Goal: Information Seeking & Learning: Learn about a topic

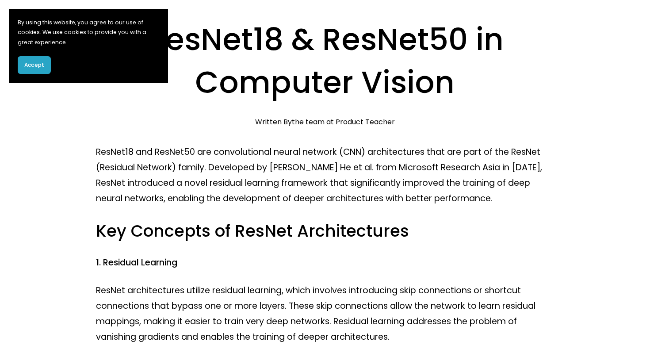
scroll to position [156, 0]
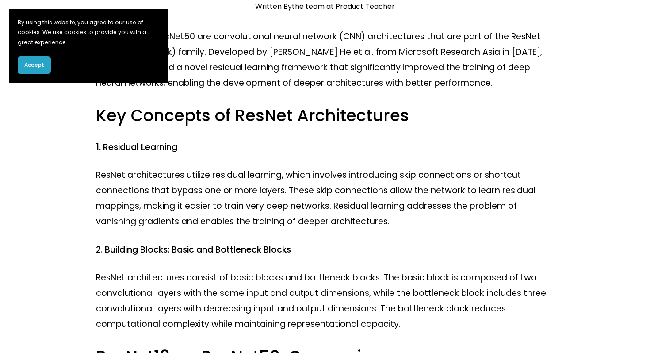
click at [53, 61] on div "Accept" at bounding box center [89, 65] width 142 height 18
click at [42, 61] on span "Accept" at bounding box center [34, 65] width 20 height 8
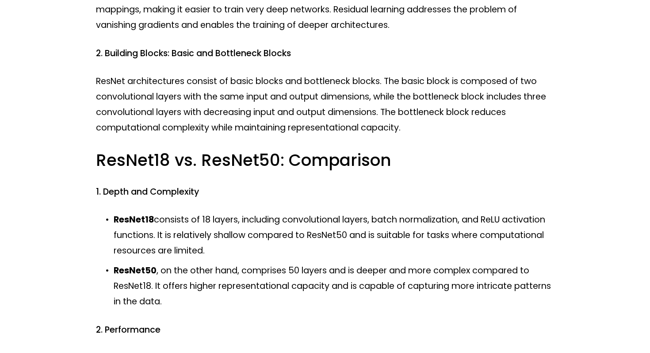
scroll to position [433, 0]
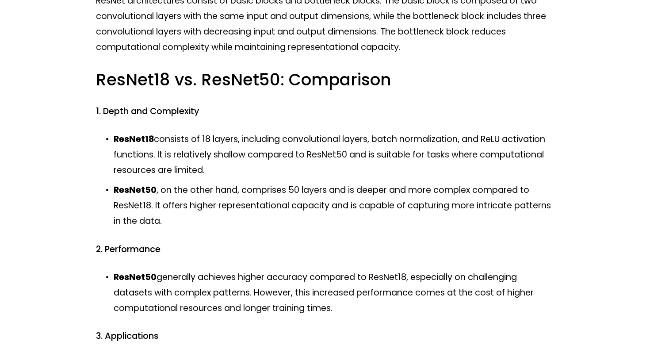
click at [158, 135] on p "ResNet18 consists of 18 layers, including convolutional layers, batch normaliza…" at bounding box center [334, 154] width 440 height 46
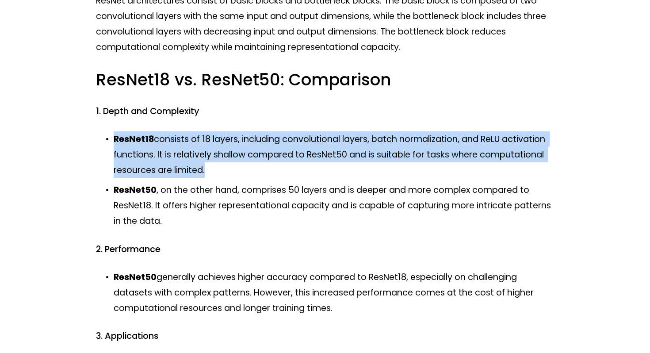
click at [158, 135] on p "ResNet18 consists of 18 layers, including convolutional layers, batch normaliza…" at bounding box center [334, 154] width 440 height 46
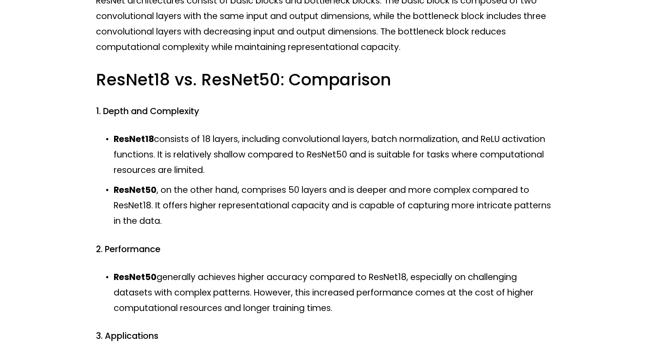
click at [154, 156] on p "ResNet18 consists of 18 layers, including convolutional layers, batch normaliza…" at bounding box center [334, 154] width 440 height 46
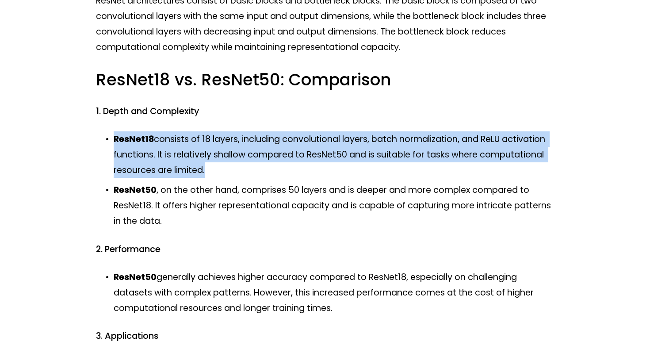
click at [154, 156] on p "ResNet18 consists of 18 layers, including convolutional layers, batch normaliza…" at bounding box center [334, 154] width 440 height 46
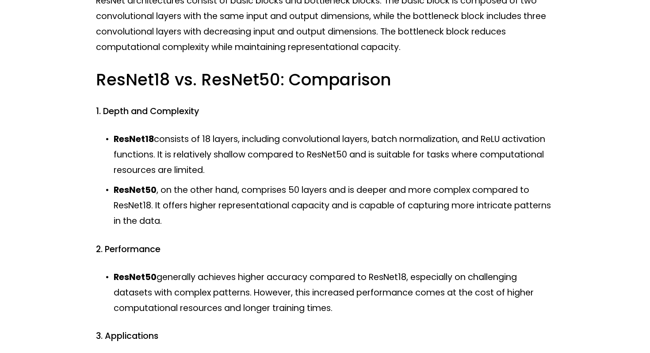
click at [164, 194] on p "ResNet50 , on the other hand, comprises 50 layers and is deeper and more comple…" at bounding box center [334, 205] width 440 height 46
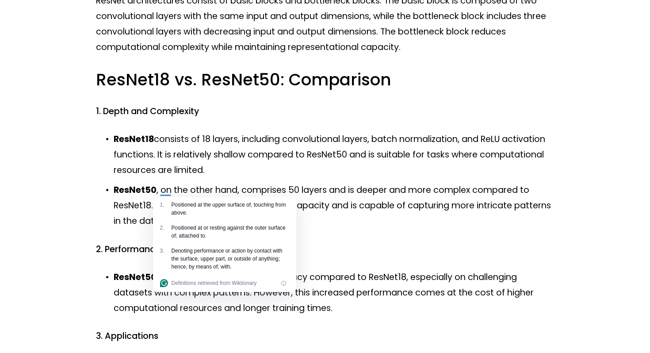
click at [164, 194] on div at bounding box center [165, 190] width 11 height 12
click at [162, 192] on p "ResNet50 , on the other hand, comprises 50 layers and is deeper and more comple…" at bounding box center [334, 205] width 440 height 46
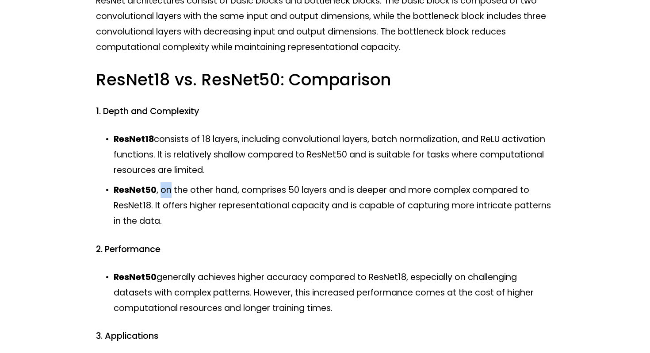
click at [162, 192] on p "ResNet50 , on the other hand, comprises 50 layers and is deeper and more comple…" at bounding box center [334, 205] width 440 height 46
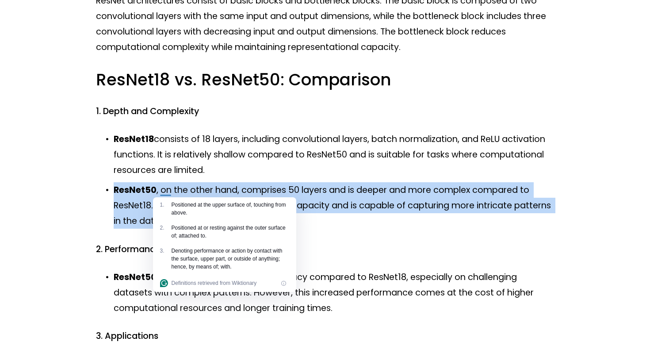
click at [162, 192] on p "ResNet50 , on the other hand, comprises 50 layers and is deeper and more comple…" at bounding box center [334, 205] width 440 height 46
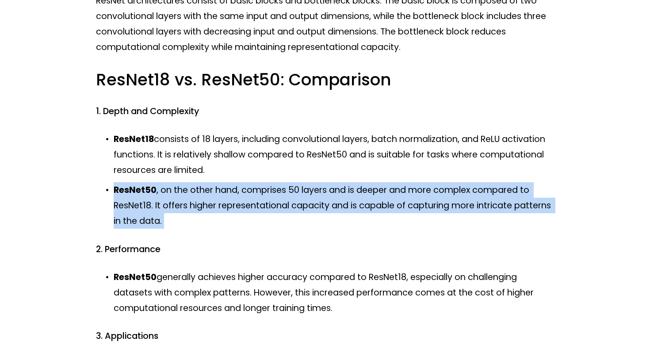
click at [162, 189] on p "ResNet50 , on the other hand, comprises 50 layers and is deeper and more comple…" at bounding box center [334, 205] width 440 height 46
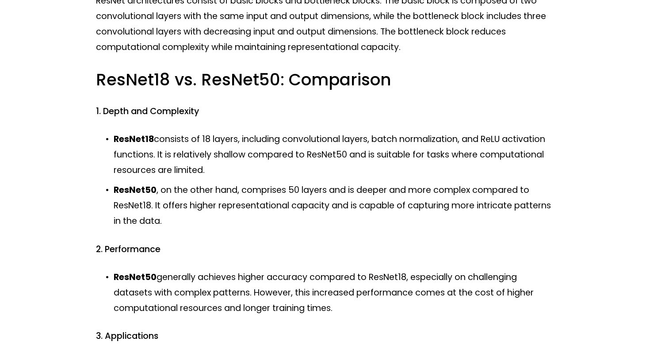
click at [162, 190] on p "ResNet50 , on the other hand, comprises 50 layers and is deeper and more comple…" at bounding box center [334, 205] width 440 height 46
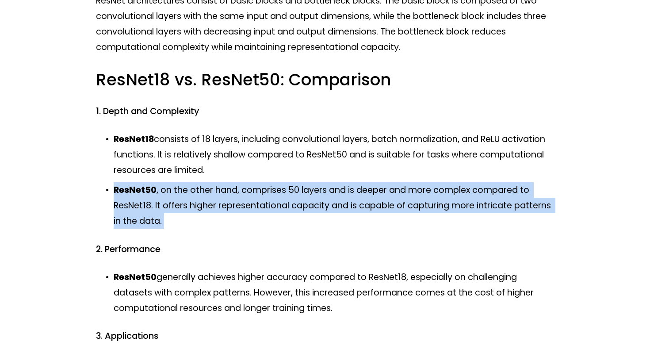
click at [162, 190] on p "ResNet50 , on the other hand, comprises 50 layers and is deeper and more comple…" at bounding box center [334, 205] width 440 height 46
click at [172, 188] on p "ResNet50 , on the other hand, comprises 50 layers and is deeper and more comple…" at bounding box center [334, 205] width 440 height 46
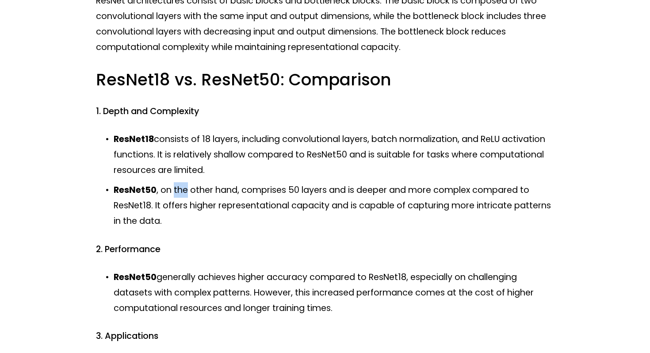
click at [172, 188] on p "ResNet50 , on the other hand, comprises 50 layers and is deeper and more comple…" at bounding box center [334, 205] width 440 height 46
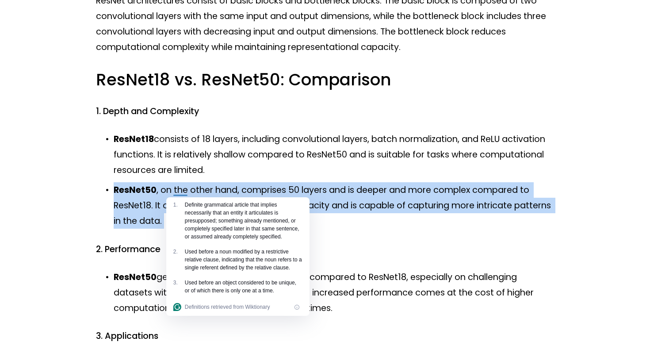
click at [172, 188] on p "ResNet50 , on the other hand, comprises 50 layers and is deeper and more comple…" at bounding box center [334, 205] width 440 height 46
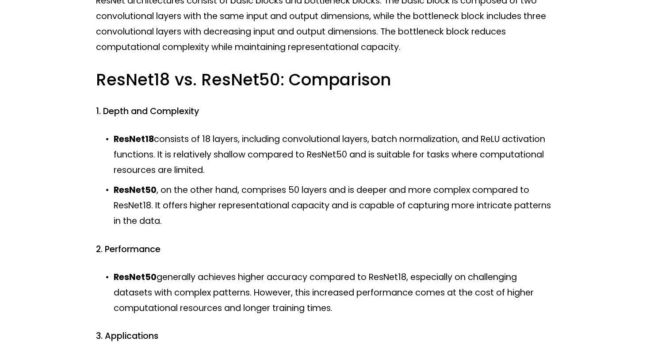
click at [241, 150] on p "ResNet18 consists of 18 layers, including convolutional layers, batch normaliza…" at bounding box center [334, 154] width 440 height 46
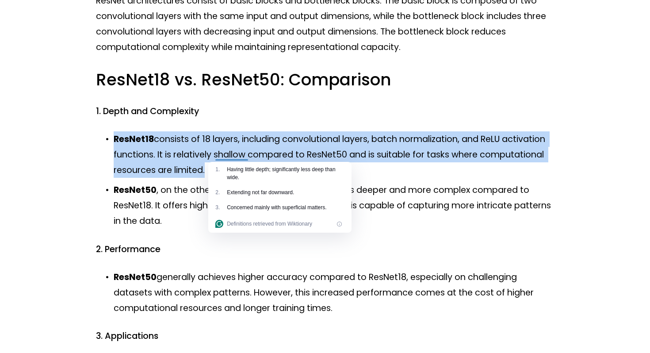
click at [241, 150] on p "ResNet18 consists of 18 layers, including convolutional layers, batch normaliza…" at bounding box center [334, 154] width 440 height 46
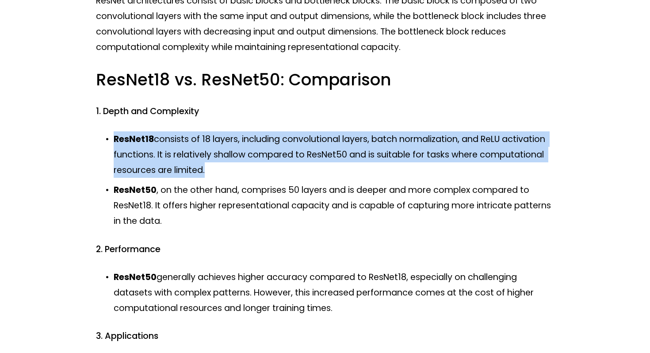
click at [236, 145] on p "ResNet18 consists of 18 layers, including convolutional layers, batch normaliza…" at bounding box center [334, 154] width 440 height 46
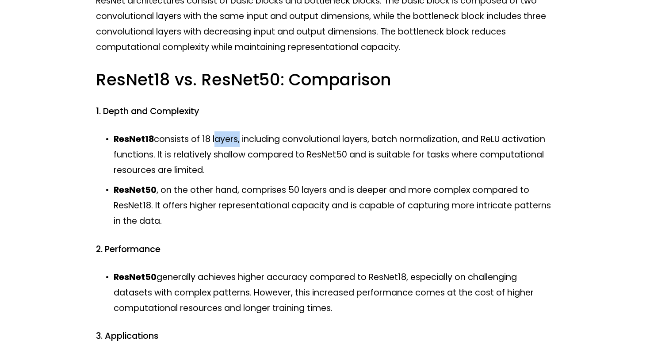
click at [236, 145] on p "ResNet18 consists of 18 layers, including convolutional layers, batch normaliza…" at bounding box center [334, 154] width 440 height 46
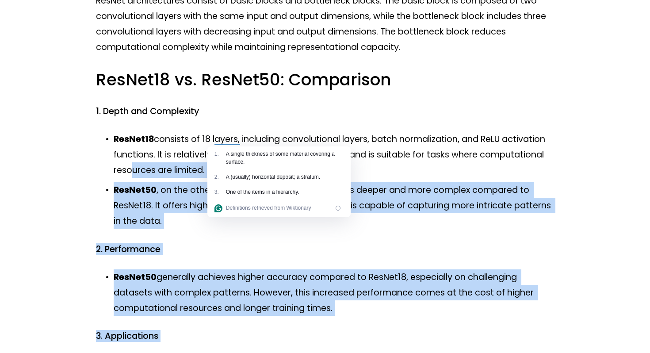
drag, startPoint x: 125, startPoint y: 165, endPoint x: 240, endPoint y: 172, distance: 114.8
click at [240, 172] on html "0 Skip to Content" at bounding box center [325, 304] width 650 height 1474
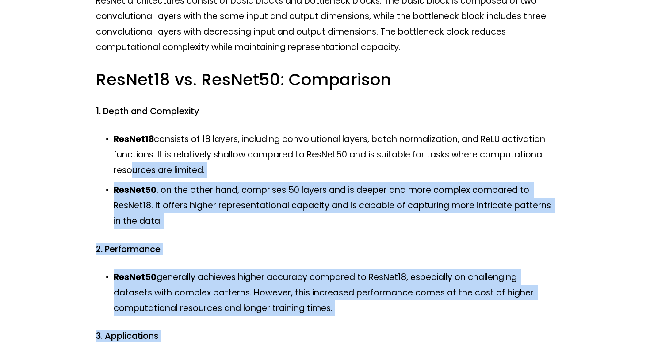
click at [168, 180] on ul "ResNet18 consists of 18 layers, including convolutional layers, batch normaliza…" at bounding box center [325, 180] width 458 height 98
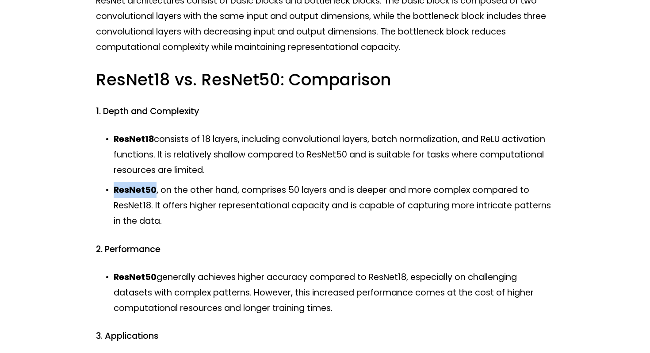
click at [168, 180] on ul "ResNet18 consists of 18 layers, including convolutional layers, batch normaliza…" at bounding box center [325, 180] width 458 height 98
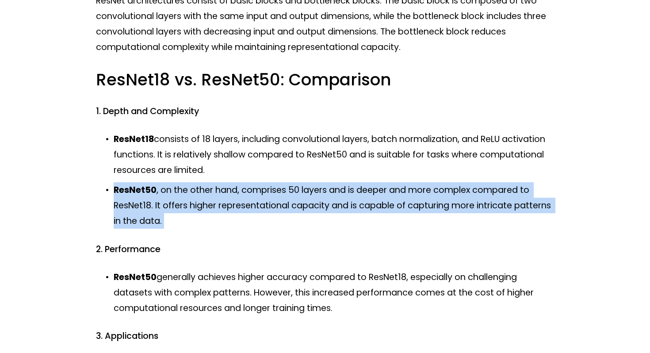
click at [168, 180] on ul "ResNet18 consists of 18 layers, including convolutional layers, batch normaliza…" at bounding box center [325, 180] width 458 height 98
